Goal: Communication & Community: Share content

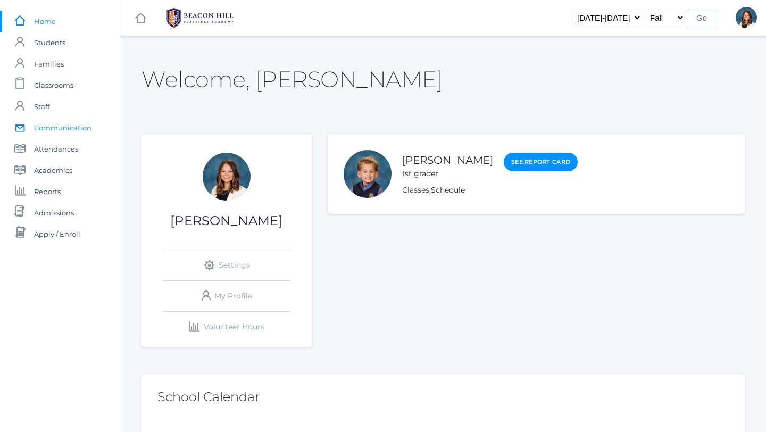
click at [52, 130] on span "Communication" at bounding box center [62, 127] width 57 height 21
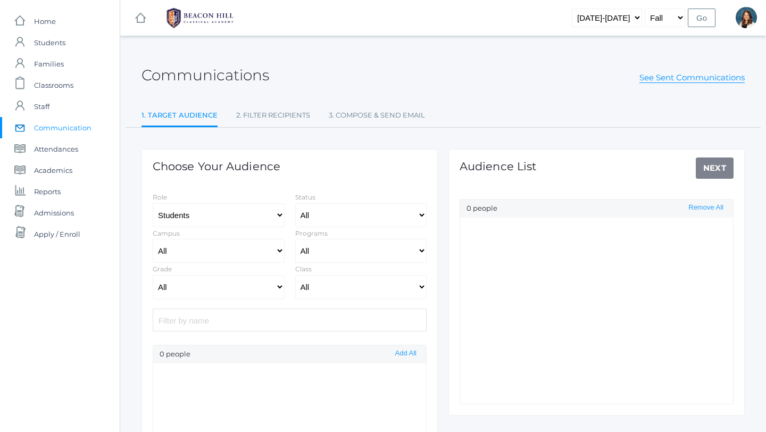
select select "Enrolled"
click at [278, 211] on select "Students Staff" at bounding box center [219, 215] width 132 height 24
click at [419, 216] on select "All Enrolled Limbo" at bounding box center [361, 215] width 132 height 24
click at [279, 251] on select "All [GEOGRAPHIC_DATA]" at bounding box center [219, 251] width 132 height 24
select select "lower"
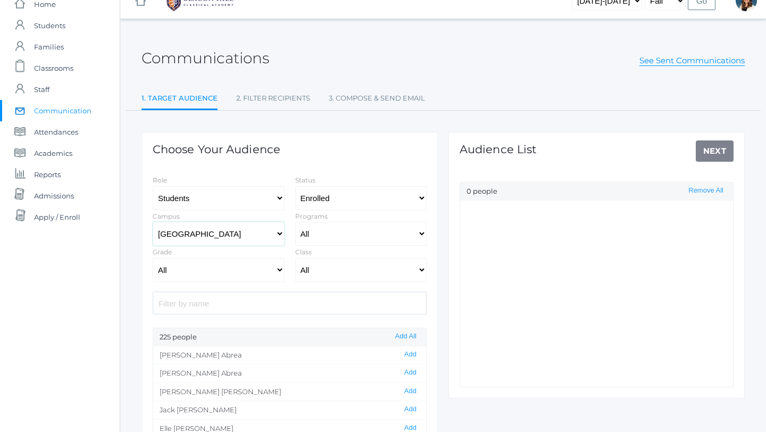
scroll to position [18, 0]
click at [422, 233] on select "All Full-Time Collaborative 4-Day" at bounding box center [361, 233] width 132 height 24
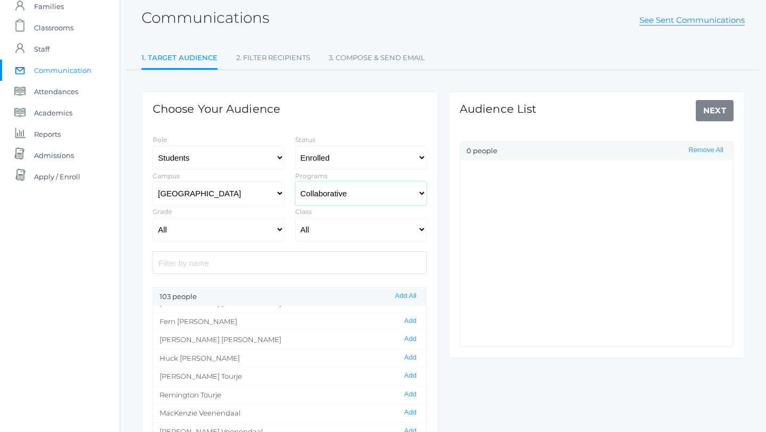
scroll to position [1703, 0]
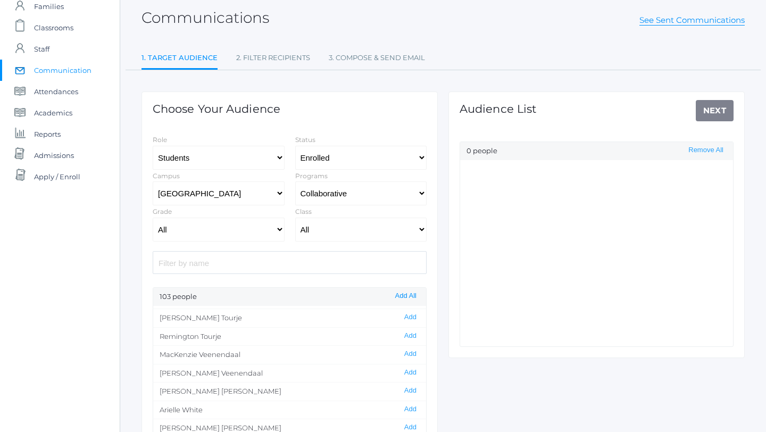
click at [407, 296] on button "Add All" at bounding box center [406, 295] width 28 height 9
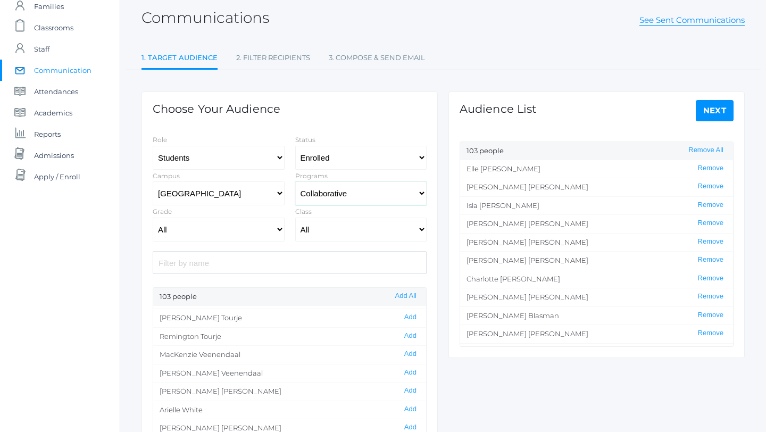
click at [420, 194] on select "All Full-Time Collaborative 4-Day" at bounding box center [361, 193] width 132 height 24
click at [422, 193] on select "All Full-Time Collaborative 4-Day" at bounding box center [361, 193] width 132 height 24
select select "Collaborative"
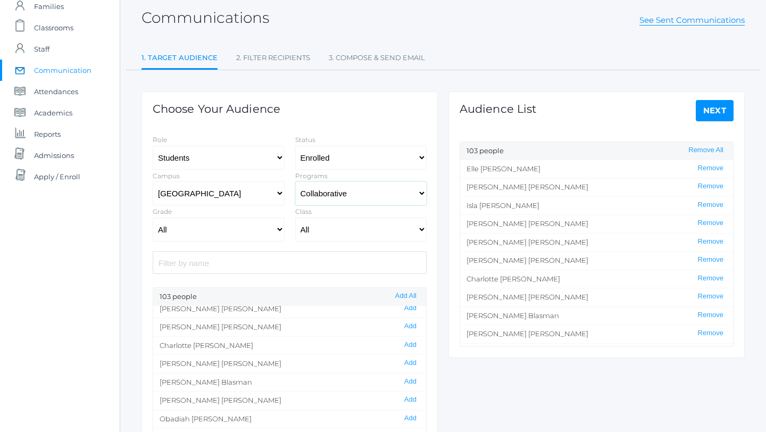
scroll to position [83, 0]
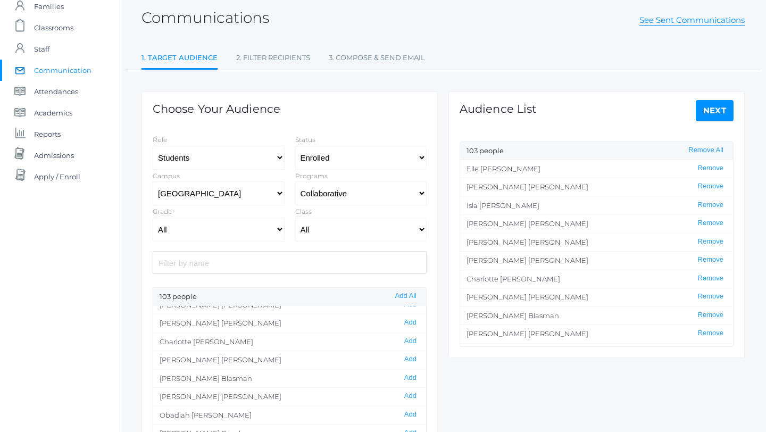
click at [715, 109] on link "Next" at bounding box center [715, 110] width 38 height 21
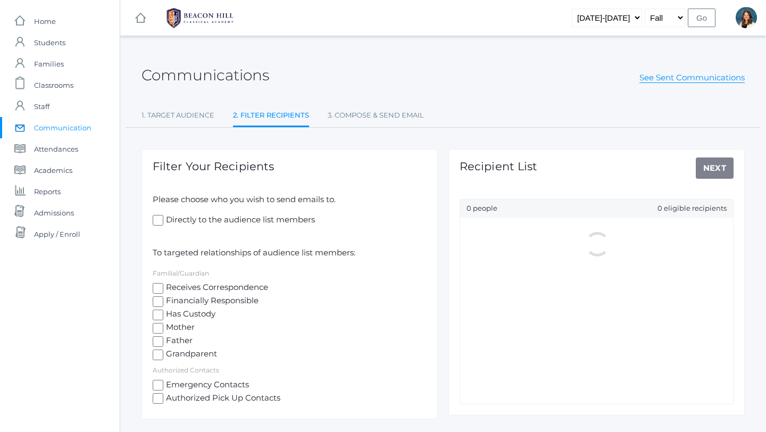
click at [157, 286] on input "Receives Correspondence" at bounding box center [158, 288] width 11 height 11
checkbox input "true"
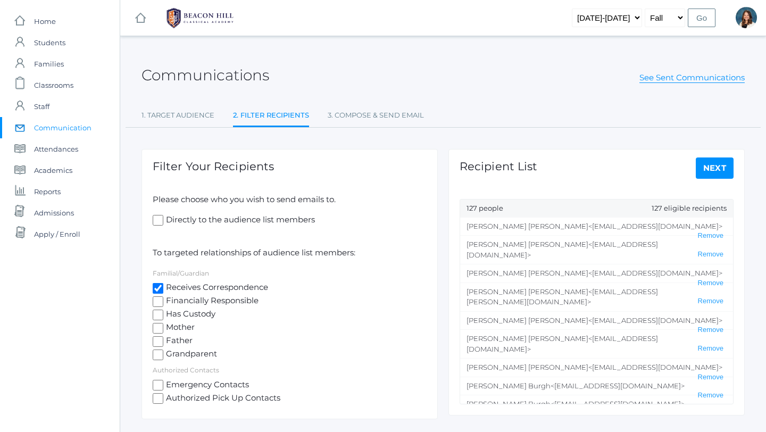
click at [718, 164] on link "Next" at bounding box center [715, 167] width 38 height 21
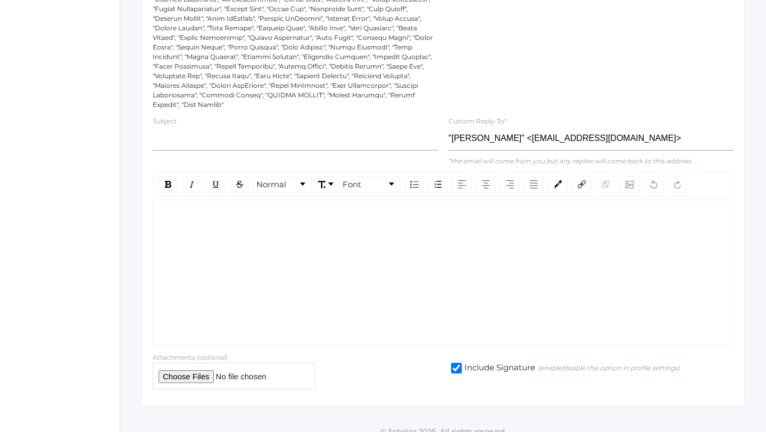
scroll to position [355, 0]
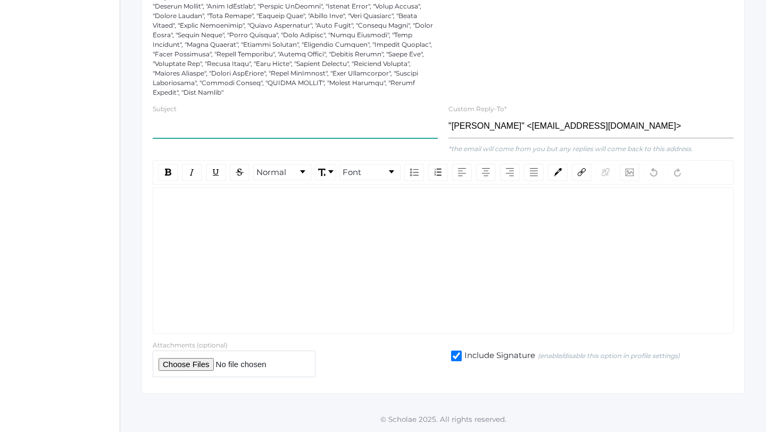
click at [161, 125] on input "text" at bounding box center [295, 126] width 285 height 24
type input "Chapel Video for [DATE]."
click at [176, 207] on div "rdw-editor" at bounding box center [443, 204] width 563 height 12
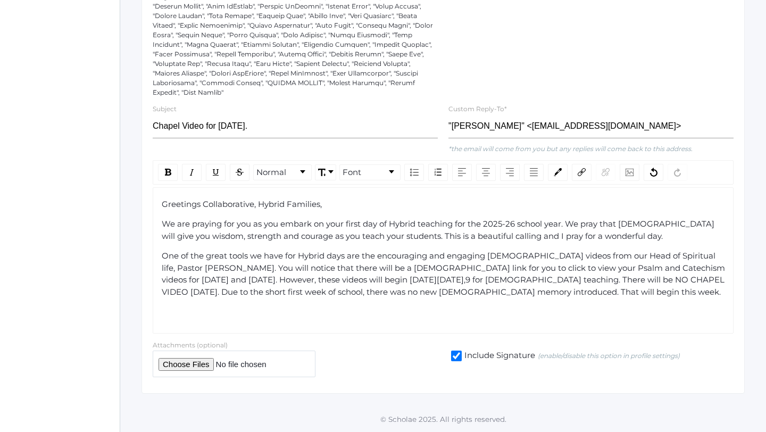
click at [260, 269] on span "One of the great tools we have for Hybrid days are the encouraging and engaging…" at bounding box center [444, 274] width 565 height 46
click at [199, 295] on span "One of the great tools we have for Hybrid days are the encouraging and engaging…" at bounding box center [443, 280] width 563 height 58
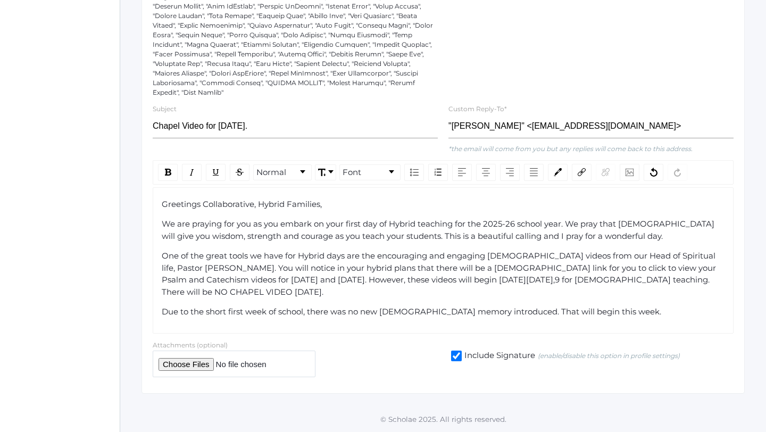
click at [594, 313] on div "Due to the short first week of school, there was no new [DEMOGRAPHIC_DATA] memo…" at bounding box center [443, 312] width 563 height 12
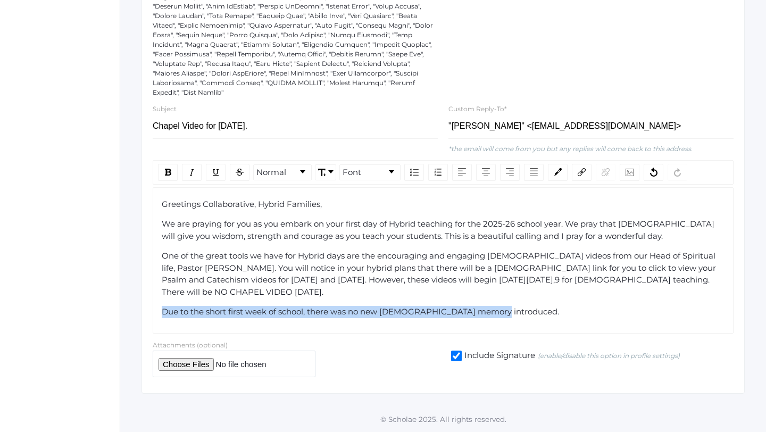
drag, startPoint x: 491, startPoint y: 313, endPoint x: 162, endPoint y: 308, distance: 329.3
click at [162, 308] on div "Due to the short first week of school, there was no new [DEMOGRAPHIC_DATA] memo…" at bounding box center [443, 312] width 563 height 12
copy span "Due to the short first week of school, there was no new [DEMOGRAPHIC_DATA] memo…"
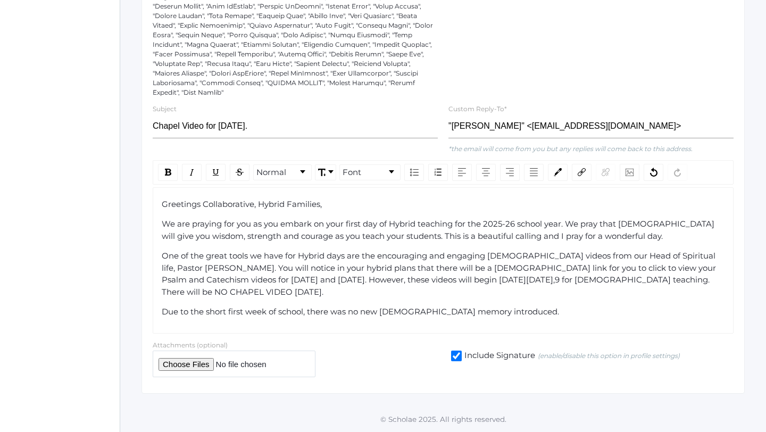
click at [287, 281] on span "One of the great tools we have for Hybrid days are the encouraging and engaging…" at bounding box center [440, 274] width 556 height 46
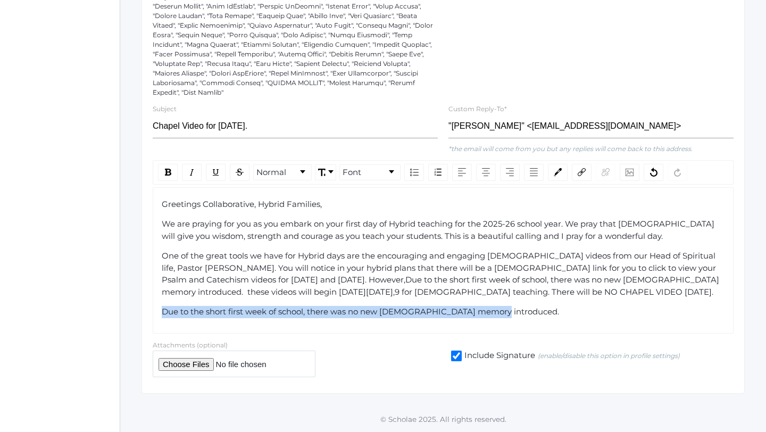
drag, startPoint x: 487, startPoint y: 311, endPoint x: 160, endPoint y: 315, distance: 327.1
click at [160, 315] on div "Greetings Collaborative, Hybrid Families, We are praying for you as you embark …" at bounding box center [443, 260] width 581 height 146
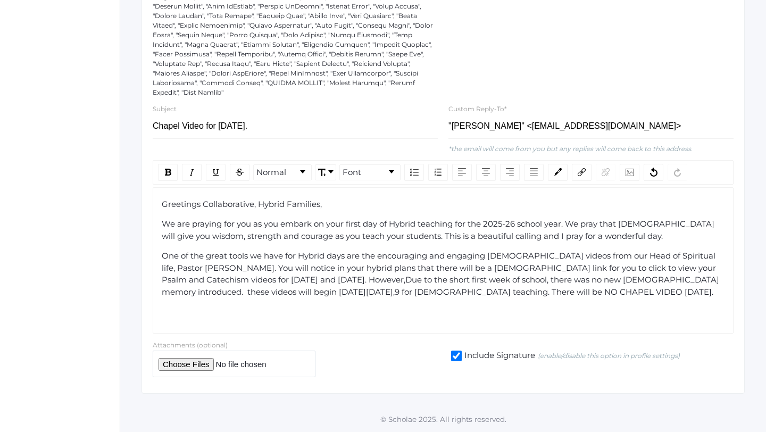
click at [293, 281] on span "One of the great tools we have for Hybrid days are the encouraging and engaging…" at bounding box center [442, 274] width 560 height 46
click at [287, 282] on span "One of the great tools we have for Hybrid days are the encouraging and engaging…" at bounding box center [441, 274] width 558 height 46
click at [622, 279] on span "One of the great tools we have for Hybrid days are the encouraging and engaging…" at bounding box center [442, 274] width 561 height 46
click at [520, 292] on div "One of the great tools we have for Hybrid days are the encouraging and engaging…" at bounding box center [443, 274] width 563 height 48
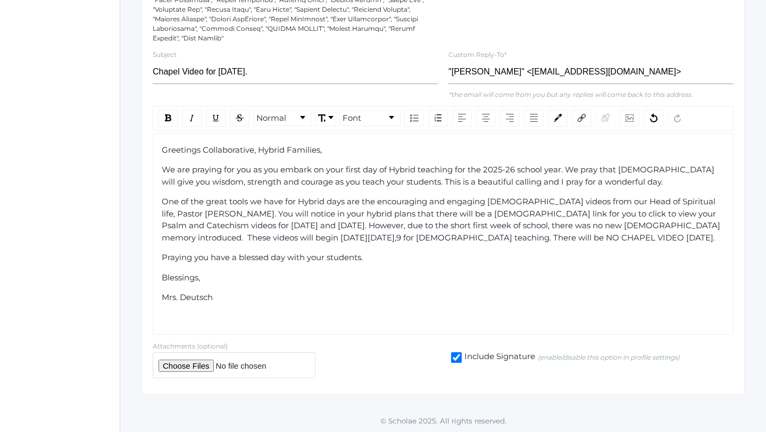
scroll to position [410, 0]
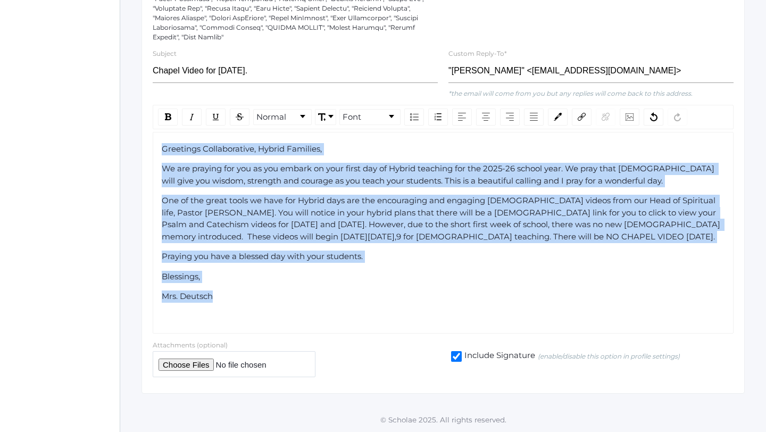
drag, startPoint x: 227, startPoint y: 303, endPoint x: 155, endPoint y: 148, distance: 170.4
click at [155, 148] on div "Greetings Collaborative, Hybrid Families, We are praying for you as you embark …" at bounding box center [443, 233] width 581 height 202
click at [270, 301] on div "Mrs. Deutsch" at bounding box center [443, 296] width 563 height 12
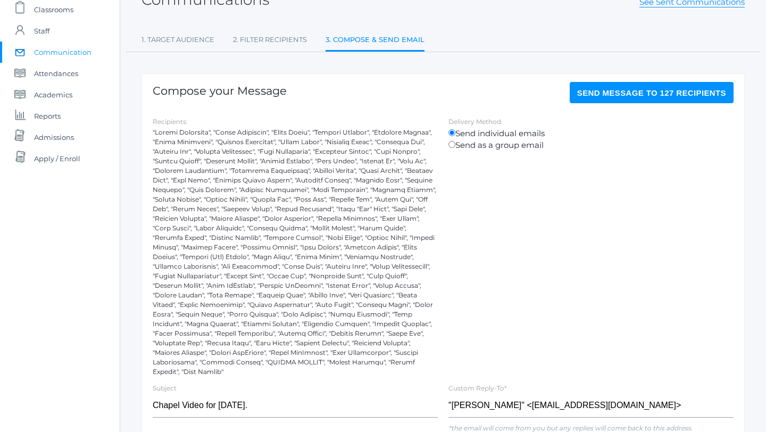
scroll to position [0, 0]
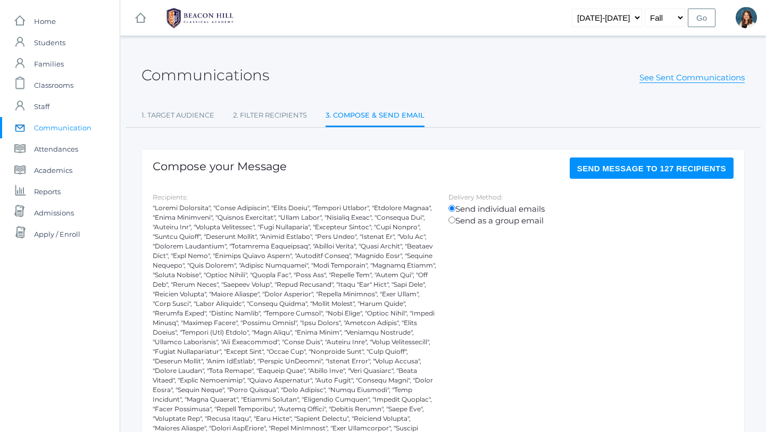
click at [629, 170] on span "Send Message to 127 recipients" at bounding box center [651, 168] width 149 height 9
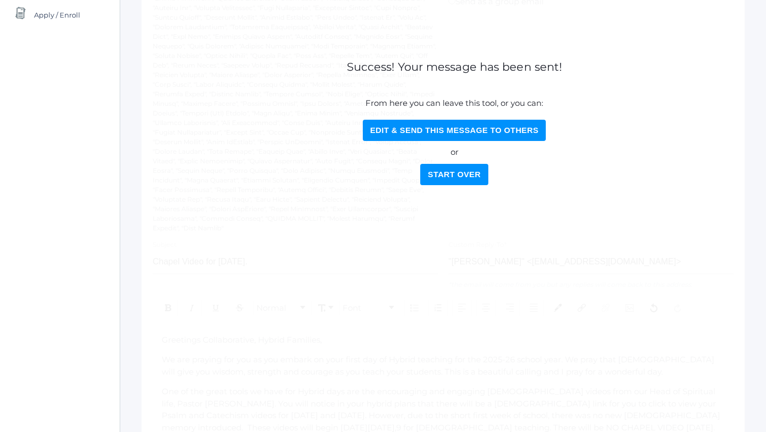
scroll to position [221, 0]
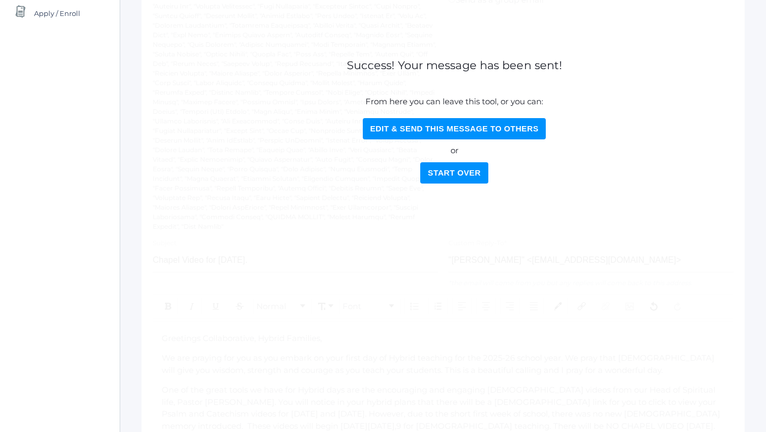
click at [469, 174] on button "Start Over" at bounding box center [454, 172] width 68 height 21
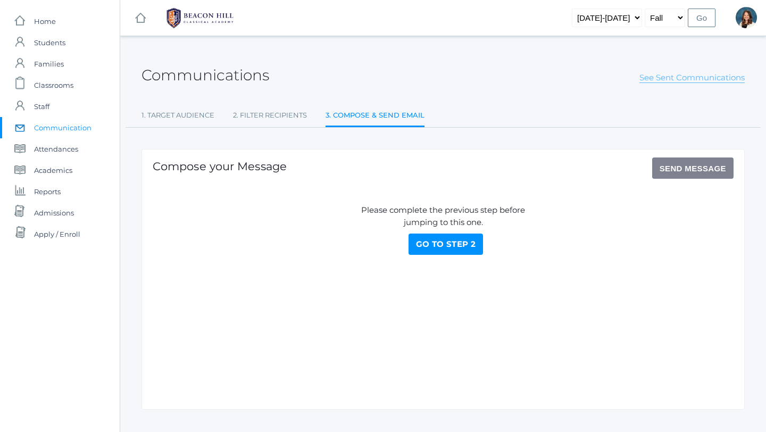
click at [670, 78] on link "See Sent Communications" at bounding box center [691, 77] width 105 height 11
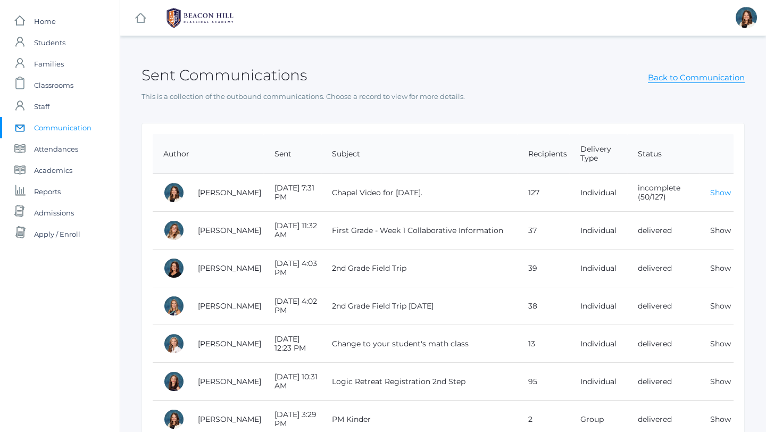
click at [719, 190] on link "Show" at bounding box center [720, 193] width 21 height 10
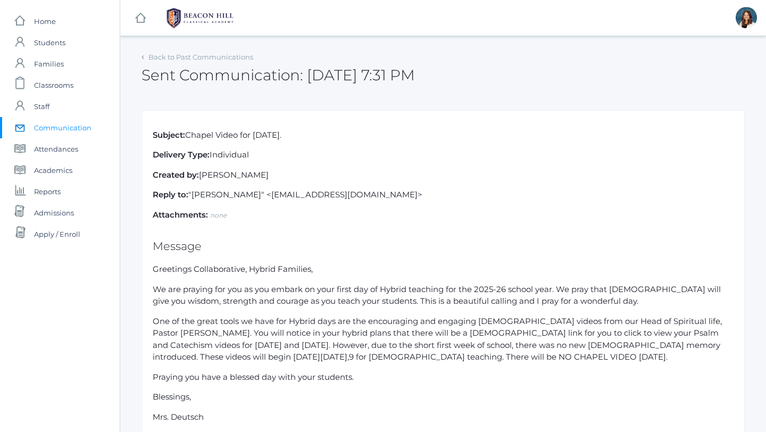
click at [366, 377] on p "Praying you have a blessed day with your students." at bounding box center [443, 377] width 581 height 12
drag, startPoint x: 361, startPoint y: 373, endPoint x: 150, endPoint y: 266, distance: 236.7
copy div "Greetings Collaborative, Hybrid Families, We are praying for you as you embark …"
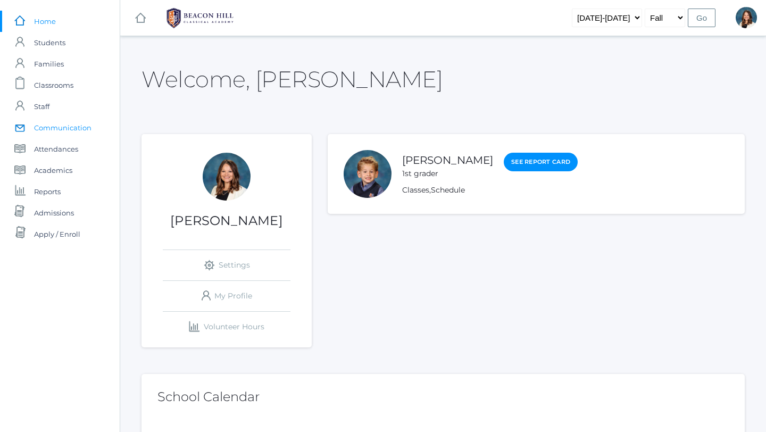
click at [84, 127] on span "Communication" at bounding box center [62, 127] width 57 height 21
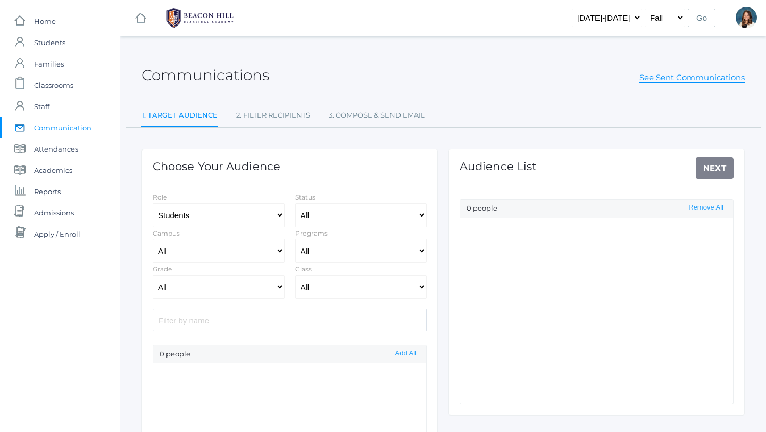
select select "Enrolled"
click at [280, 249] on select "All [GEOGRAPHIC_DATA]" at bounding box center [219, 251] width 132 height 24
select select "lower"
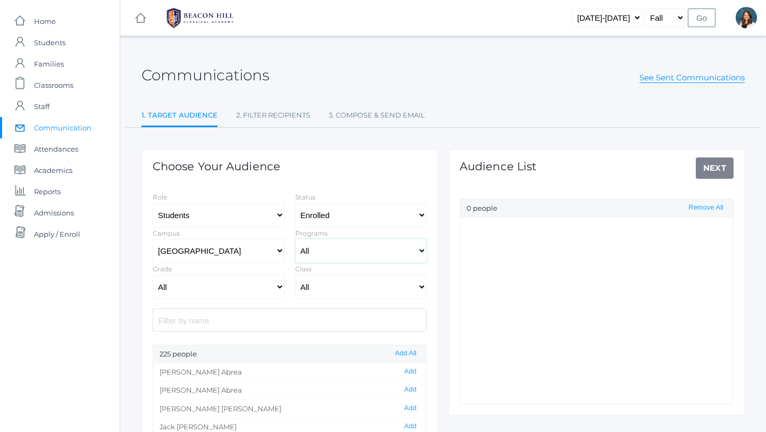
click at [422, 251] on select "All Full-Time Collaborative 4-Day" at bounding box center [361, 251] width 132 height 24
select select "4-Day Collaborative"
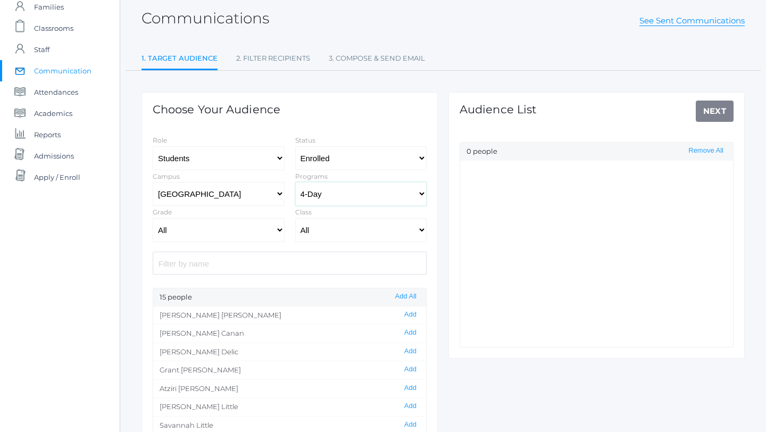
scroll to position [65, 0]
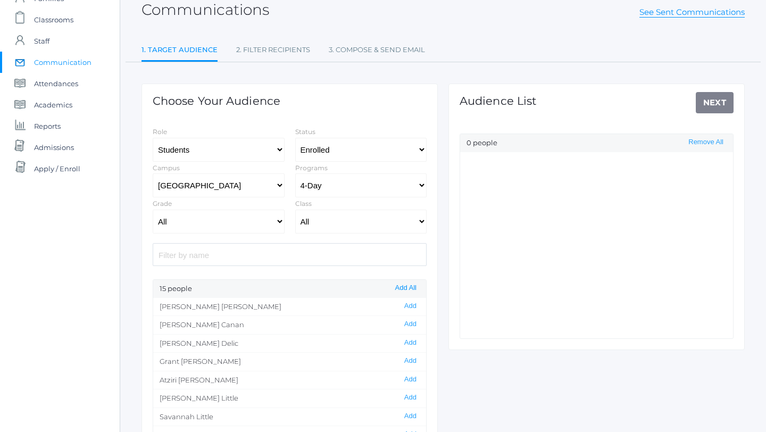
click at [405, 289] on button "Add All" at bounding box center [406, 287] width 28 height 9
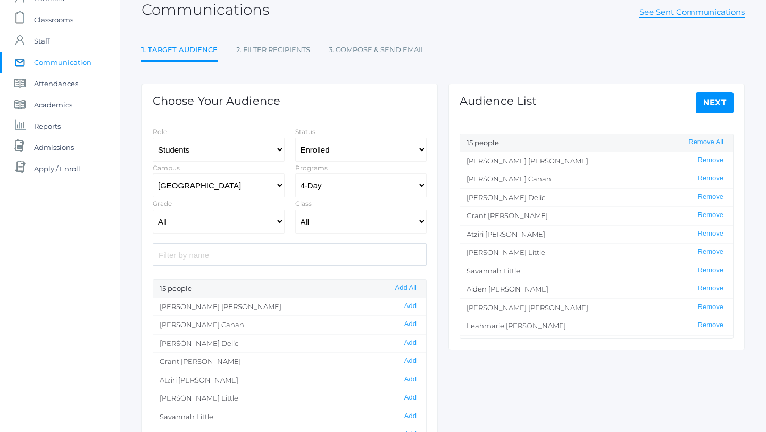
click at [712, 100] on link "Next" at bounding box center [715, 102] width 38 height 21
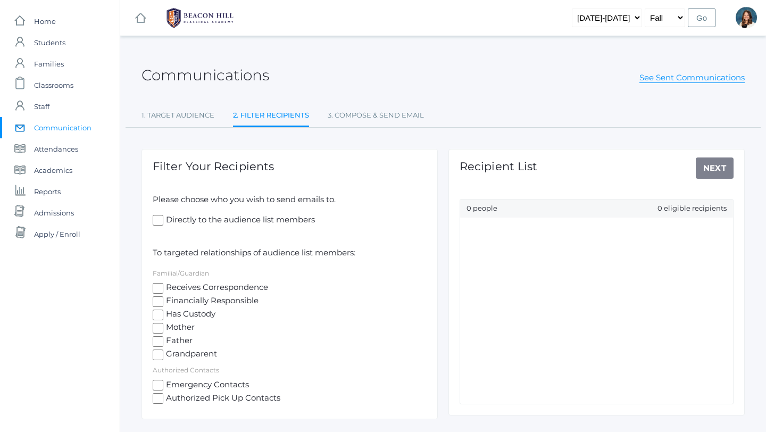
click at [158, 287] on input "Receives Correspondence" at bounding box center [158, 288] width 11 height 11
checkbox input "true"
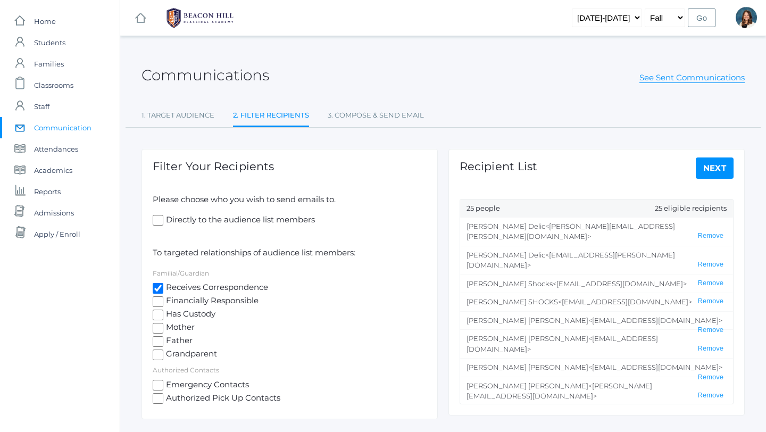
click at [713, 162] on link "Next" at bounding box center [715, 167] width 38 height 21
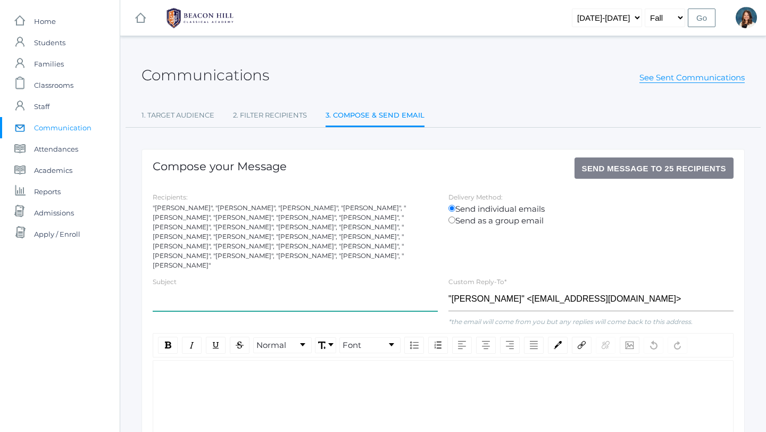
click at [189, 287] on input "text" at bounding box center [295, 299] width 285 height 24
type input "t"
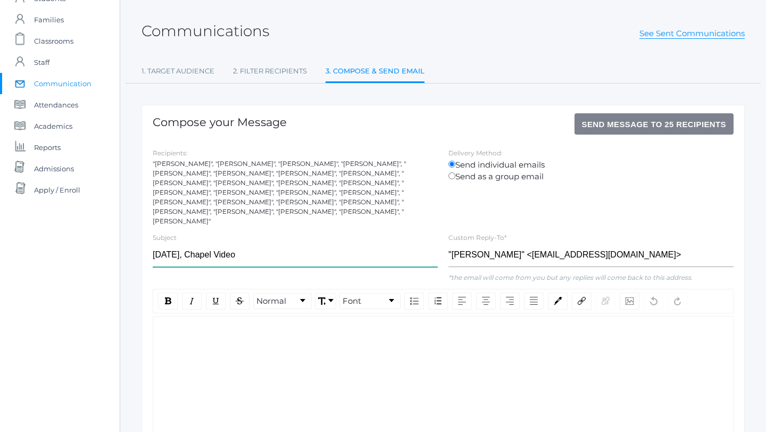
scroll to position [52, 0]
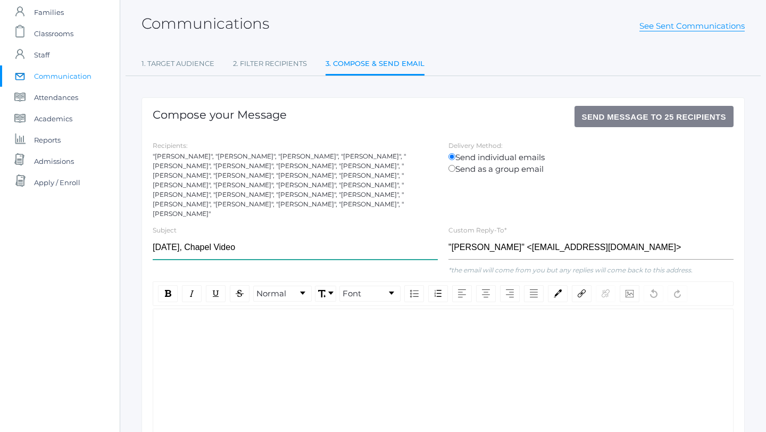
type input "Tuesday, Chapel Video"
click at [195, 320] on div "rdw-editor" at bounding box center [443, 326] width 563 height 12
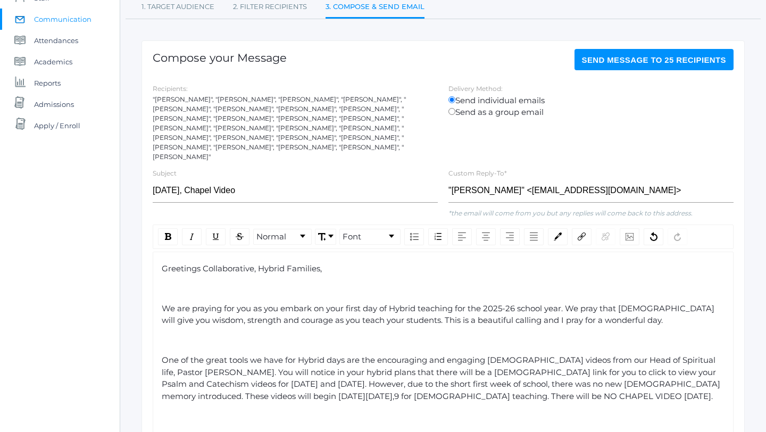
scroll to position [104, 0]
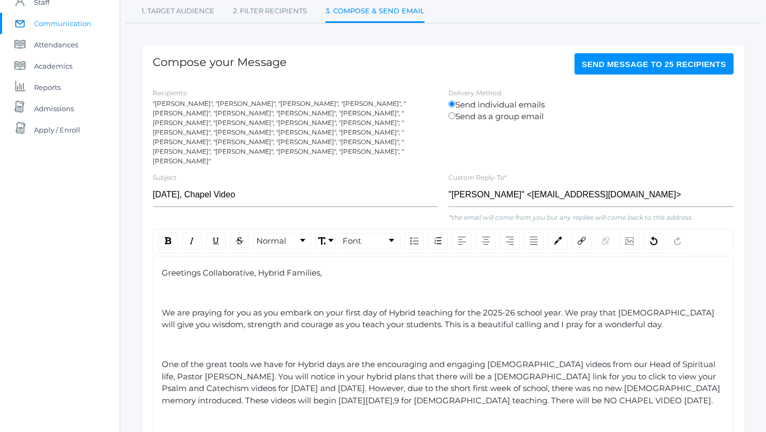
click at [615, 65] on span "Send Message to 25 recipients" at bounding box center [654, 64] width 145 height 9
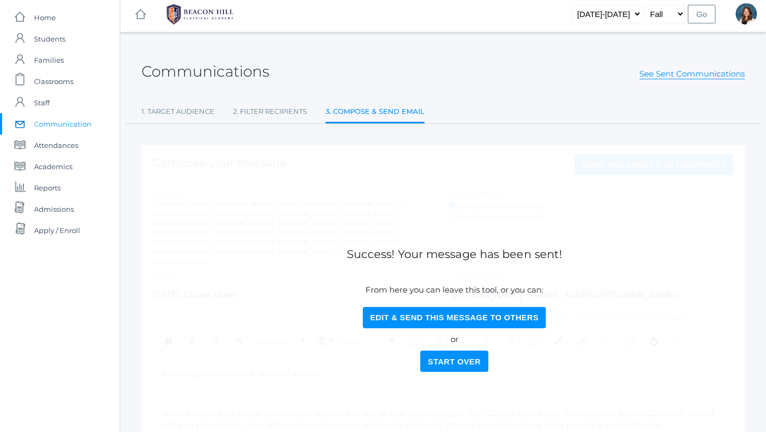
scroll to position [0, 0]
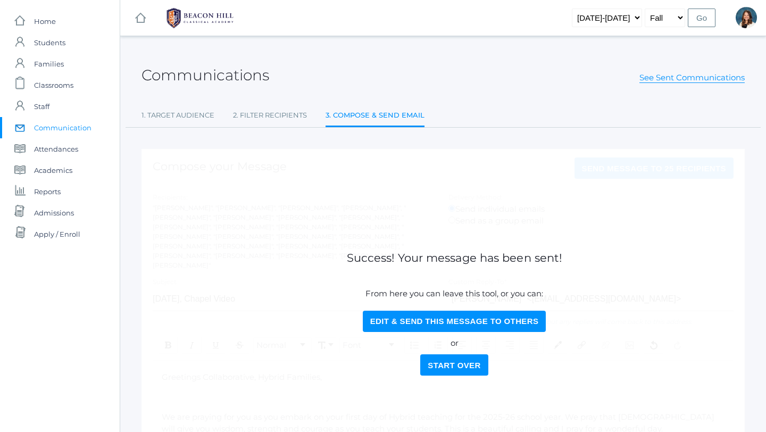
click at [84, 127] on span "Communication" at bounding box center [62, 127] width 57 height 21
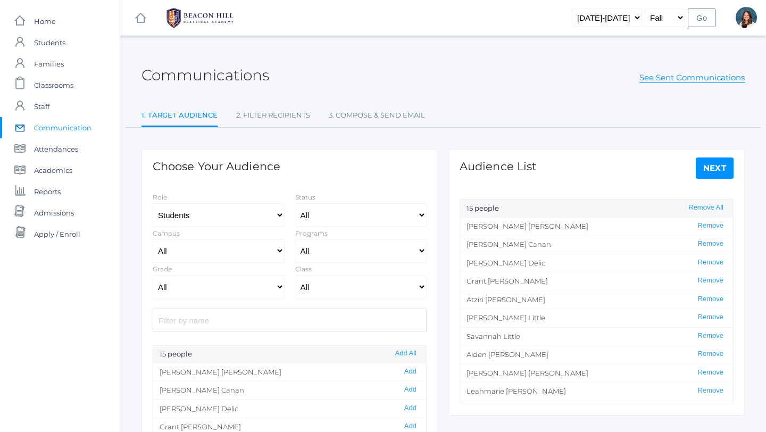
select select "Enrolled"
select select "lower"
select select "4-Day Collaborative"
click at [278, 215] on select "Students Staff" at bounding box center [219, 215] width 132 height 24
select select "1"
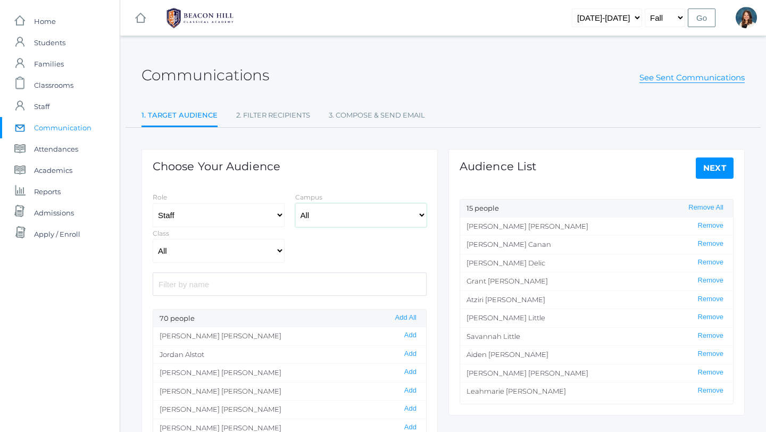
click at [421, 214] on select "All [GEOGRAPHIC_DATA]" at bounding box center [361, 215] width 132 height 24
select select "lower"
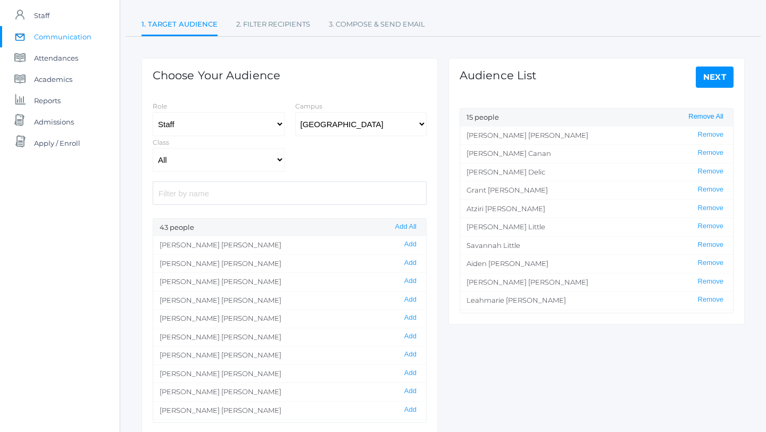
click at [705, 115] on button "Remove All" at bounding box center [705, 116] width 41 height 9
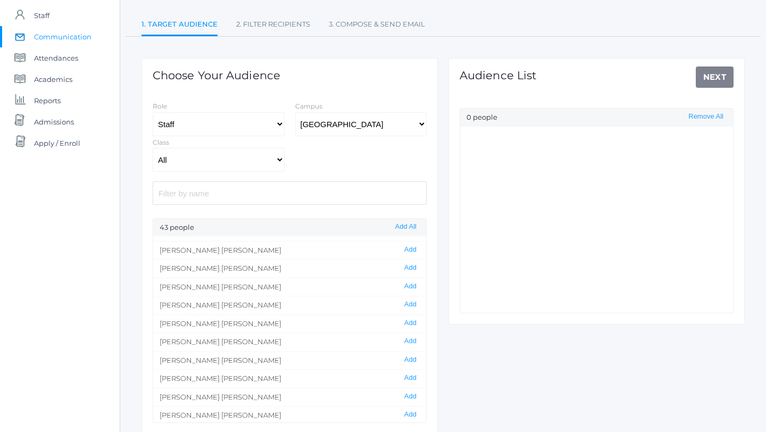
scroll to position [5, 0]
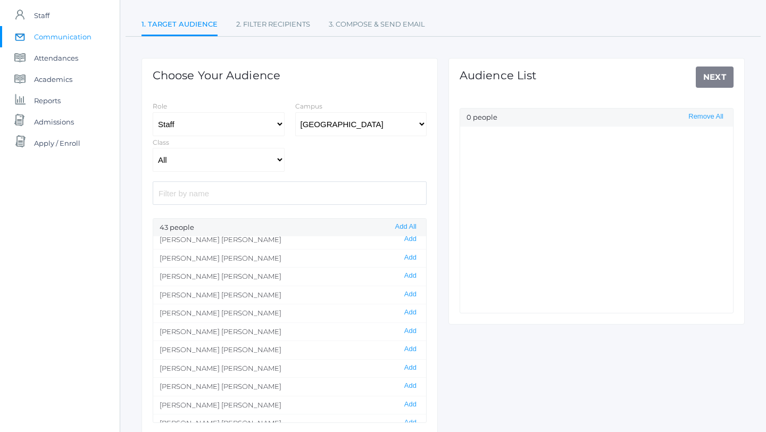
click at [408, 271] on li "Emily Balli Add" at bounding box center [289, 276] width 273 height 19
click at [408, 273] on button "Add" at bounding box center [410, 275] width 19 height 9
click at [409, 292] on button "Add" at bounding box center [410, 294] width 19 height 9
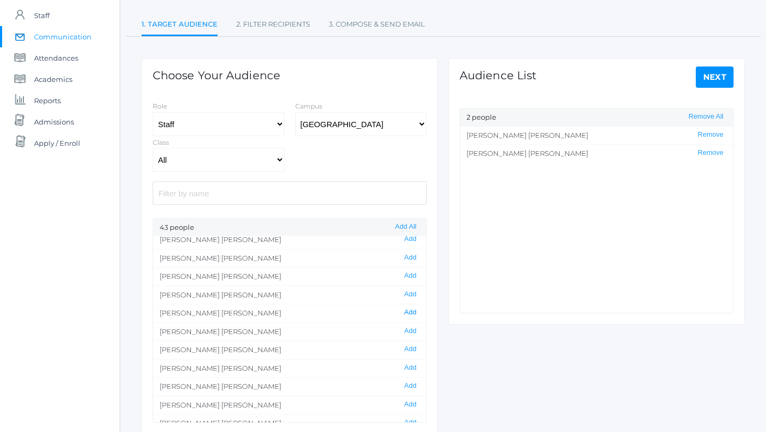
click at [410, 311] on button "Add" at bounding box center [410, 312] width 19 height 9
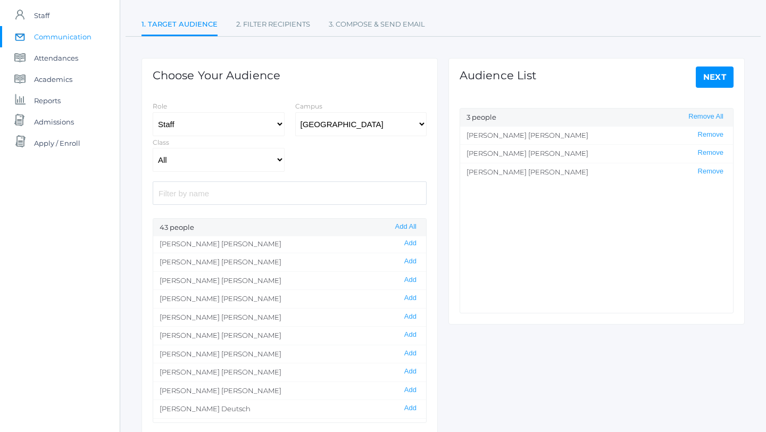
scroll to position [80, 0]
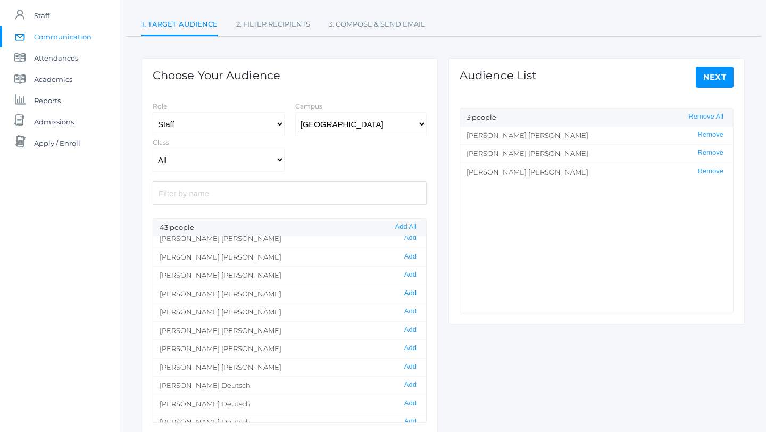
click at [410, 293] on button "Add" at bounding box center [410, 293] width 19 height 9
click at [412, 311] on button "Add" at bounding box center [410, 311] width 19 height 9
click at [410, 328] on button "Add" at bounding box center [410, 329] width 19 height 9
click at [407, 346] on button "Add" at bounding box center [410, 348] width 19 height 9
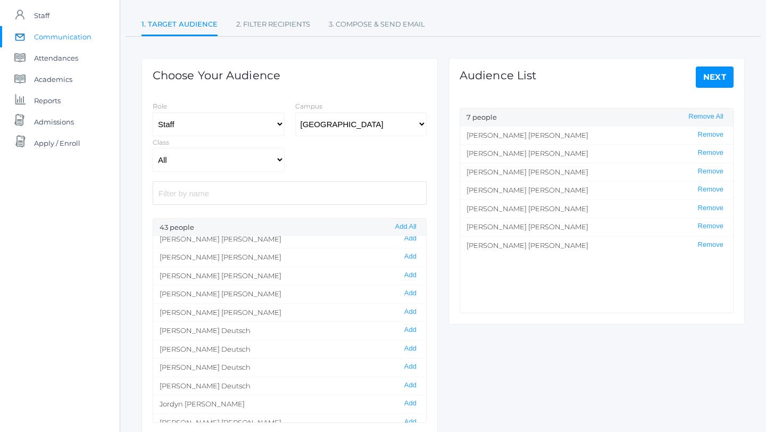
scroll to position [138, 0]
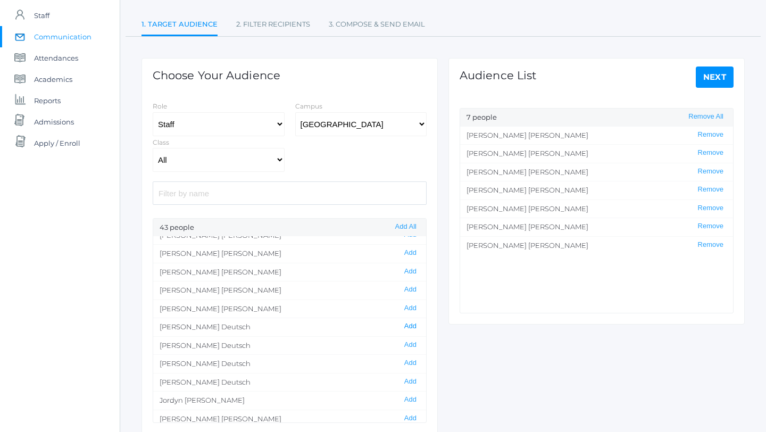
click at [411, 325] on button "Add" at bounding box center [410, 326] width 19 height 9
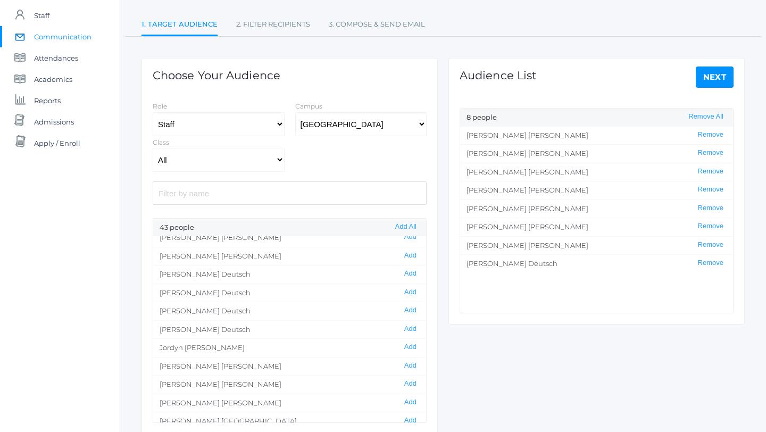
scroll to position [192, 0]
click at [408, 344] on button "Add" at bounding box center [410, 345] width 19 height 9
click at [410, 363] on button "Add" at bounding box center [410, 364] width 19 height 9
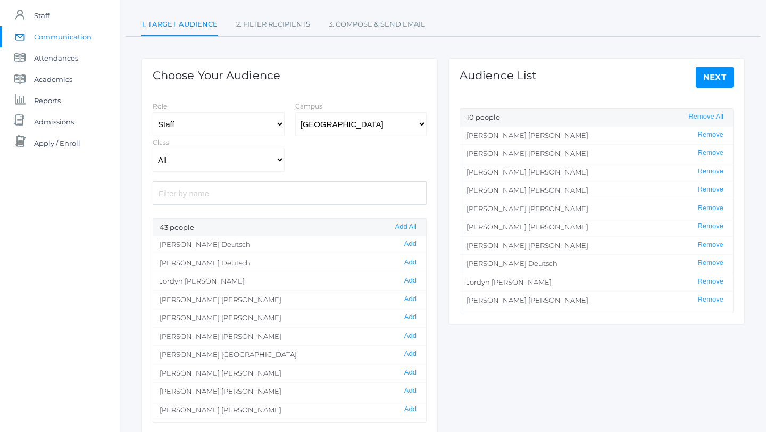
scroll to position [258, 0]
click at [407, 353] on button "Add" at bounding box center [410, 353] width 19 height 9
click at [409, 353] on button "Add" at bounding box center [410, 356] width 19 height 9
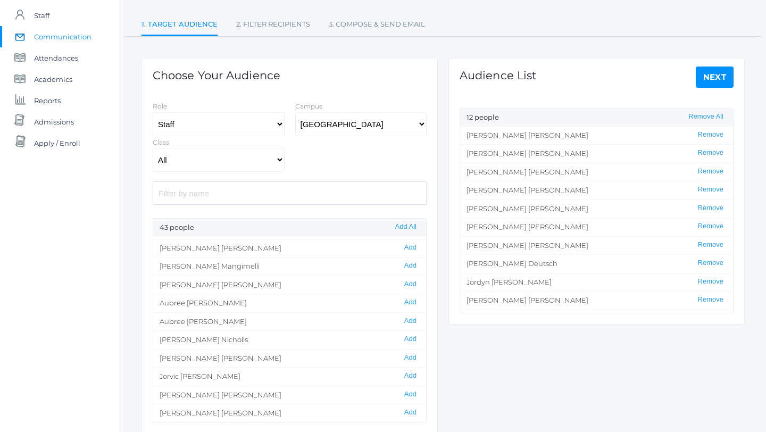
scroll to position [421, 0]
click at [408, 336] on button "Add" at bounding box center [410, 336] width 19 height 9
click at [411, 351] on button "Add" at bounding box center [410, 355] width 19 height 9
click at [411, 353] on button "Add" at bounding box center [410, 355] width 19 height 9
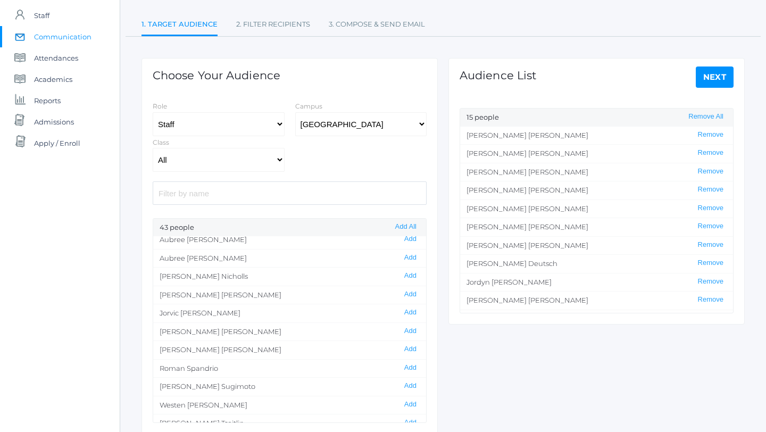
scroll to position [505, 0]
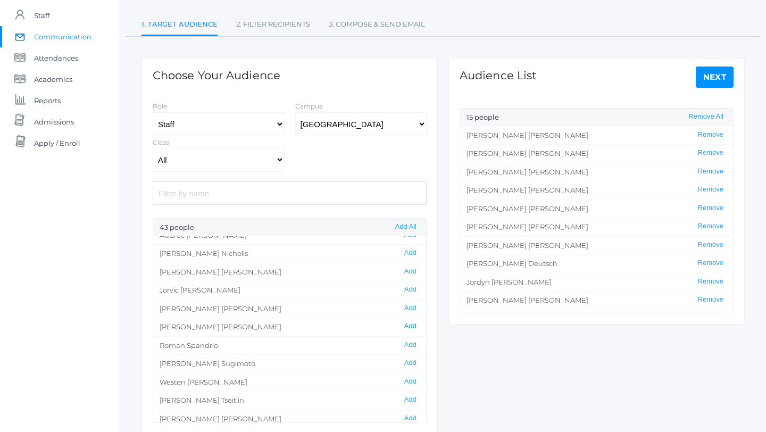
click at [410, 324] on button "Add" at bounding box center [410, 326] width 19 height 9
click at [410, 322] on button "Add" at bounding box center [410, 324] width 19 height 9
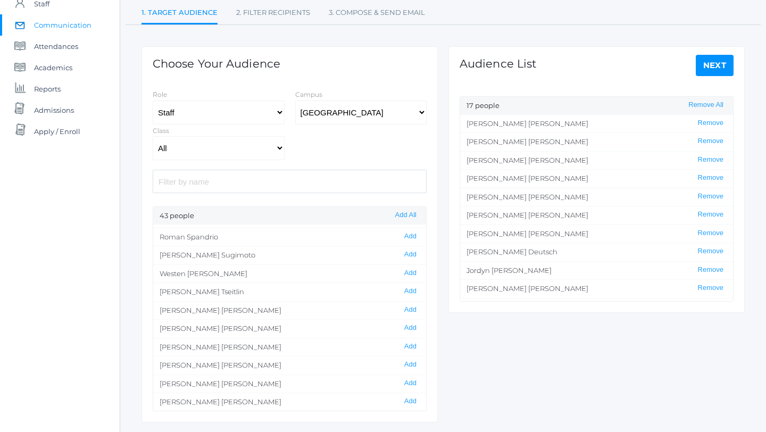
scroll to position [106, 0]
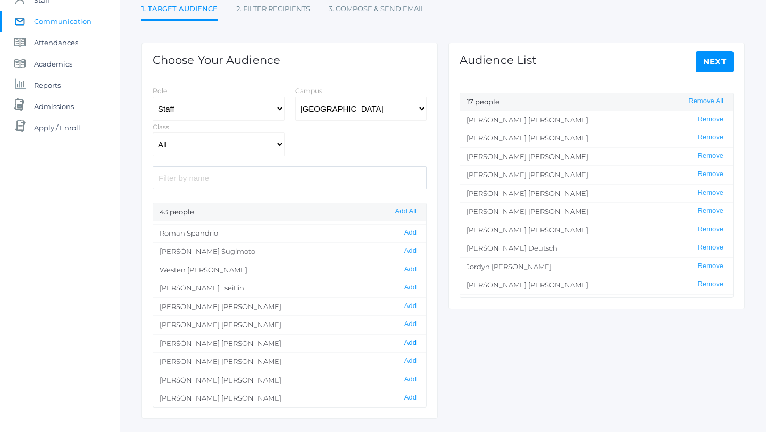
click at [408, 340] on button "Add" at bounding box center [410, 342] width 19 height 9
click at [410, 360] on button "Add" at bounding box center [410, 360] width 19 height 9
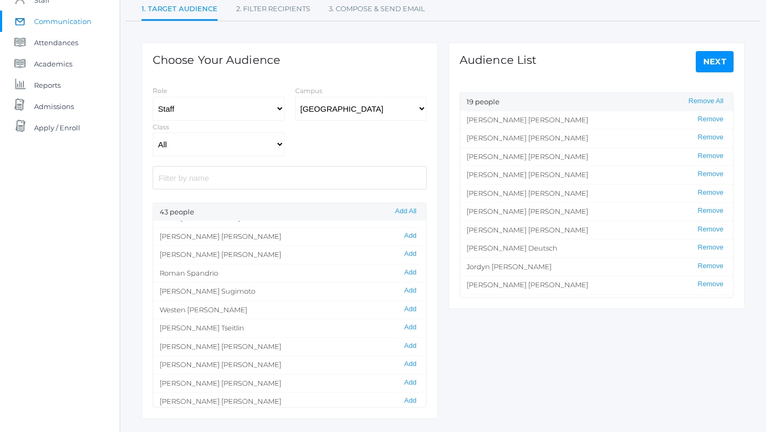
scroll to position [602, 0]
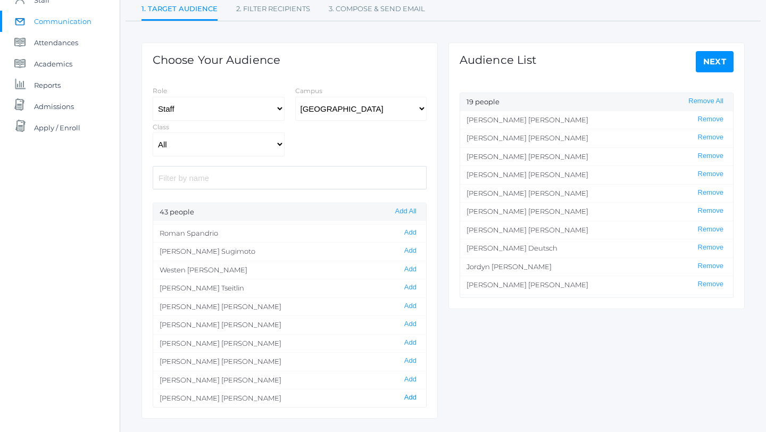
click at [410, 395] on button "Add" at bounding box center [410, 397] width 19 height 9
click at [715, 62] on link "Next" at bounding box center [715, 61] width 38 height 21
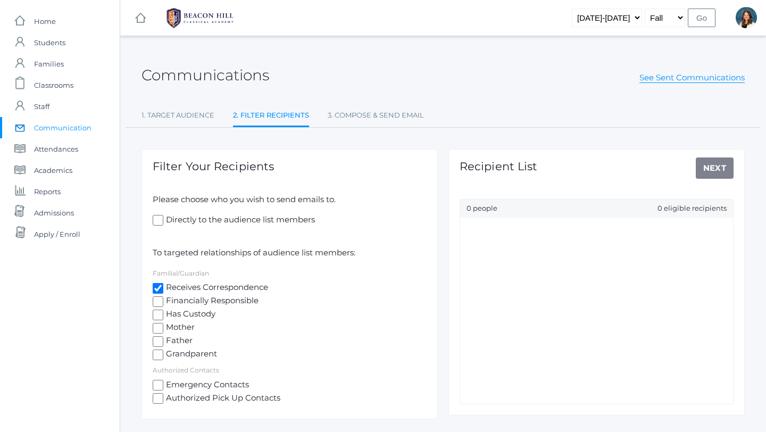
click at [161, 289] on input "Receives Correspondence" at bounding box center [158, 288] width 11 height 11
click at [158, 290] on input "Receives Correspondence" at bounding box center [158, 288] width 11 height 11
checkbox input "true"
click at [158, 216] on input "Directly to the audience list members" at bounding box center [158, 220] width 11 height 11
checkbox input "true"
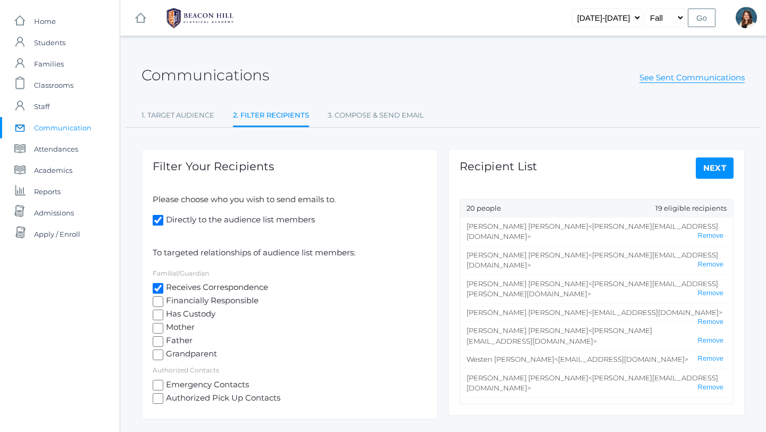
click at [714, 167] on link "Next" at bounding box center [715, 167] width 38 height 21
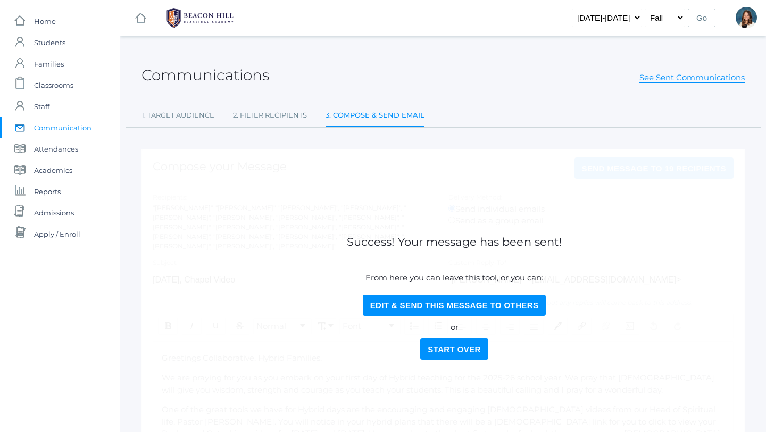
click at [358, 114] on link "3. Compose & Send Email" at bounding box center [374, 116] width 99 height 23
click at [367, 115] on link "3. Compose & Send Email" at bounding box center [374, 116] width 99 height 23
click at [680, 76] on link "See Sent Communications" at bounding box center [691, 77] width 105 height 11
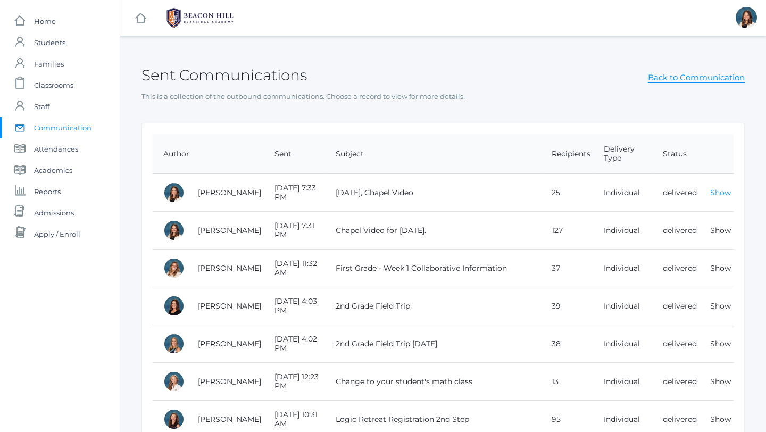
click at [722, 192] on link "Show" at bounding box center [720, 193] width 21 height 10
click at [717, 193] on link "Show" at bounding box center [720, 193] width 21 height 10
click at [723, 229] on link "Show" at bounding box center [720, 231] width 21 height 10
